Goal: Task Accomplishment & Management: Use online tool/utility

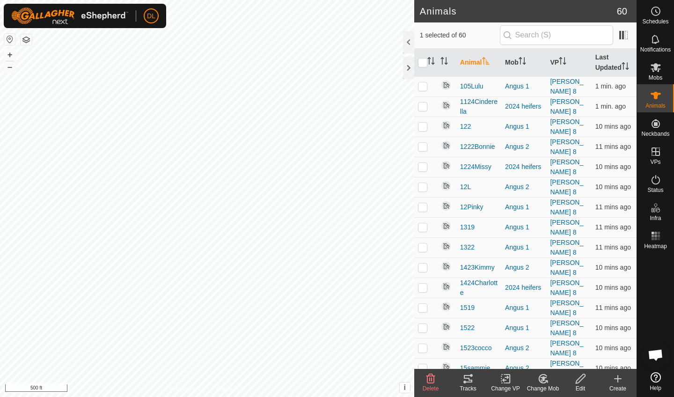
click at [469, 380] on icon at bounding box center [468, 378] width 8 height 7
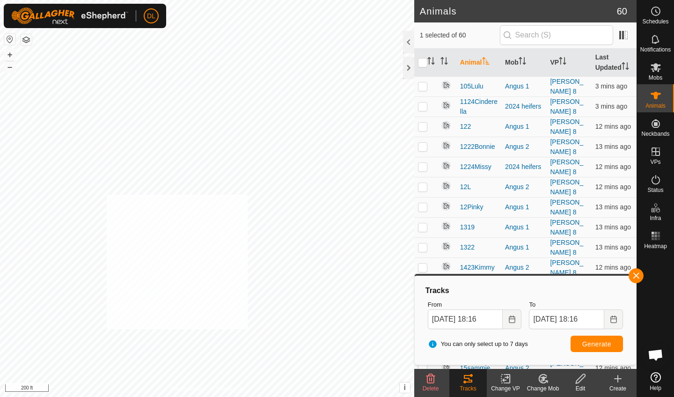
checkbox input "true"
click at [471, 380] on icon at bounding box center [468, 378] width 8 height 7
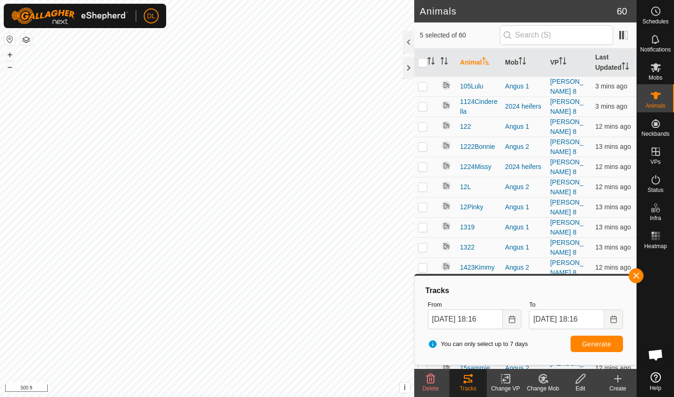
click at [601, 344] on span "Generate" at bounding box center [597, 344] width 29 height 7
click at [637, 276] on button "button" at bounding box center [636, 275] width 15 height 15
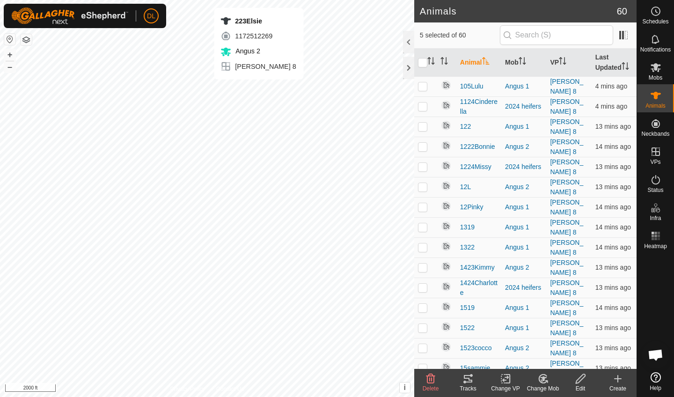
checkbox input "false"
